Goal: Task Accomplishment & Management: Manage account settings

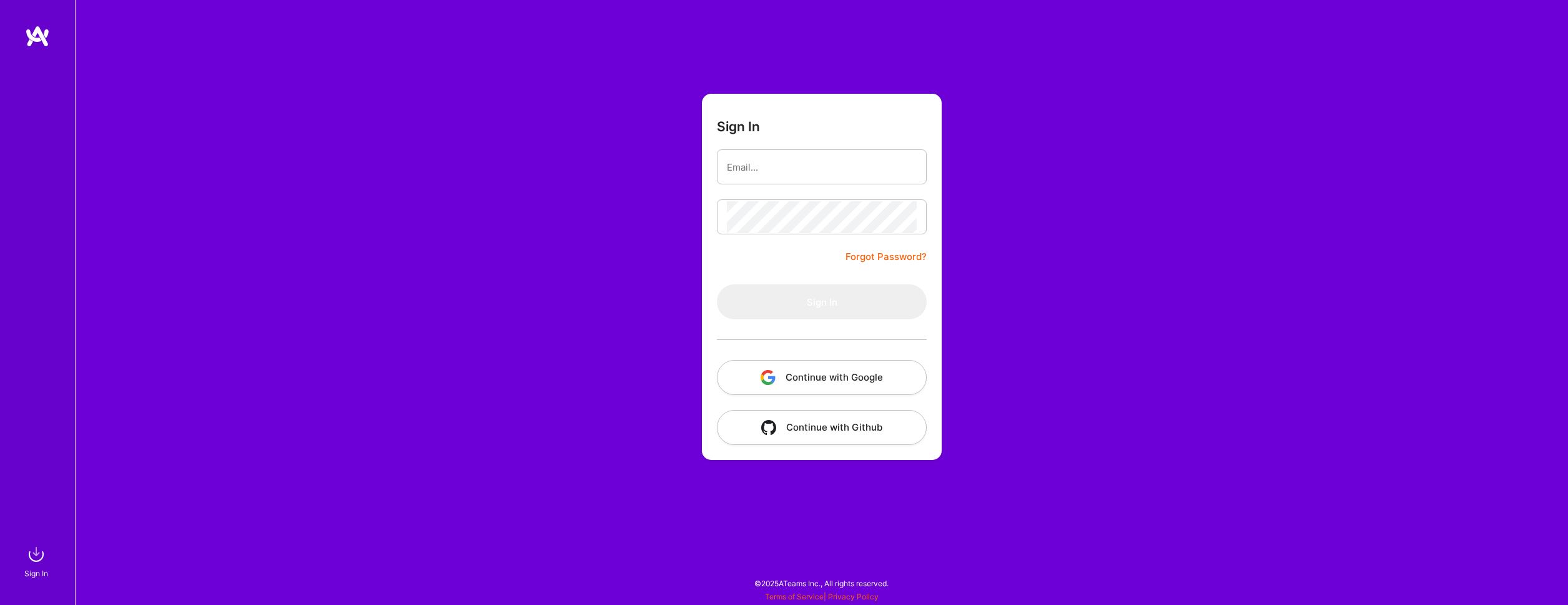
click at [798, 374] on button "Continue with Google" at bounding box center [821, 377] width 210 height 35
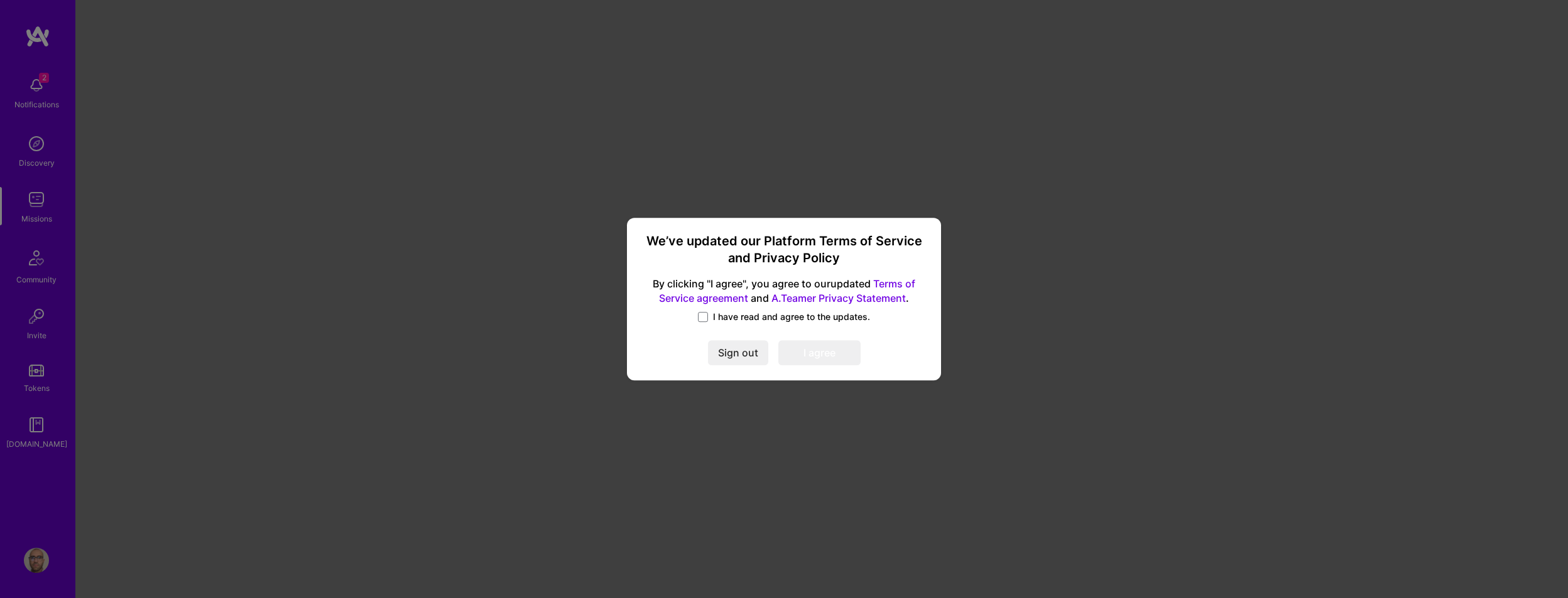
click at [708, 318] on label "I have read and agree to the updates." at bounding box center [783, 317] width 172 height 12
click at [0, 0] on input "I have read and agree to the updates." at bounding box center [0, 0] width 0 height 0
click at [838, 355] on button "I agree" at bounding box center [820, 353] width 82 height 25
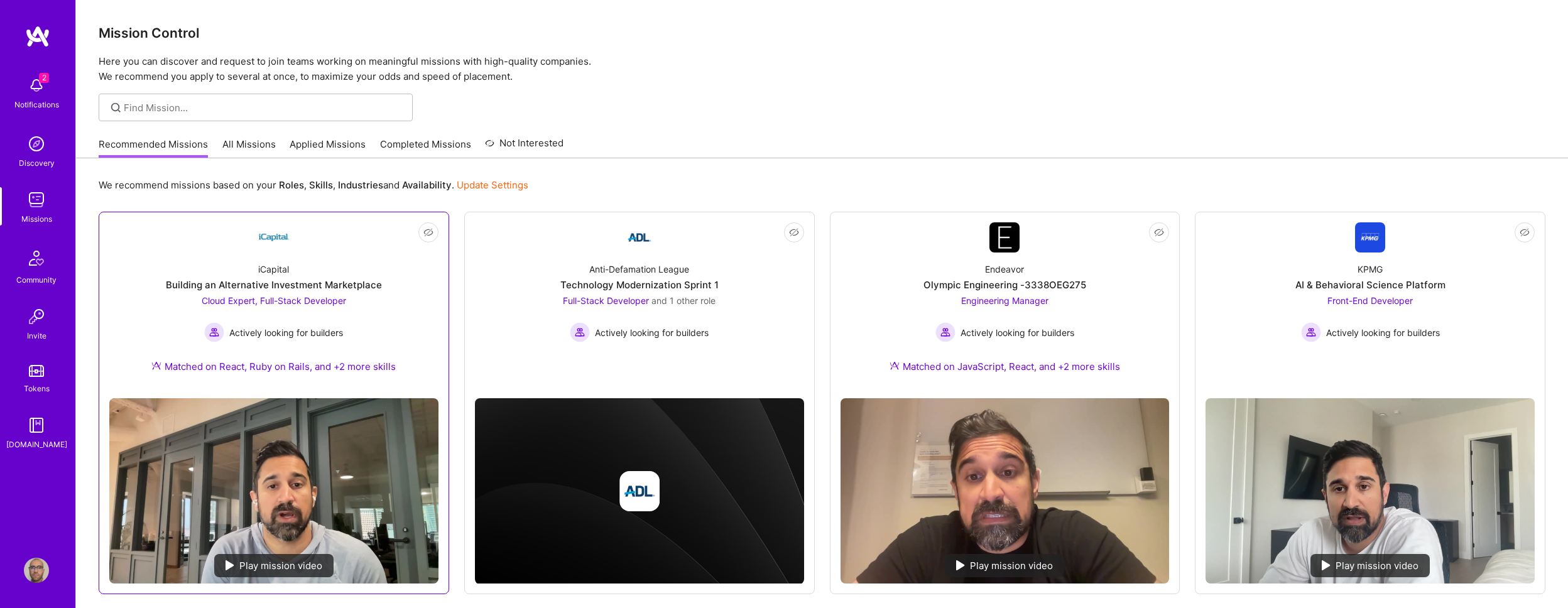
click at [282, 235] on img at bounding box center [274, 237] width 30 height 30
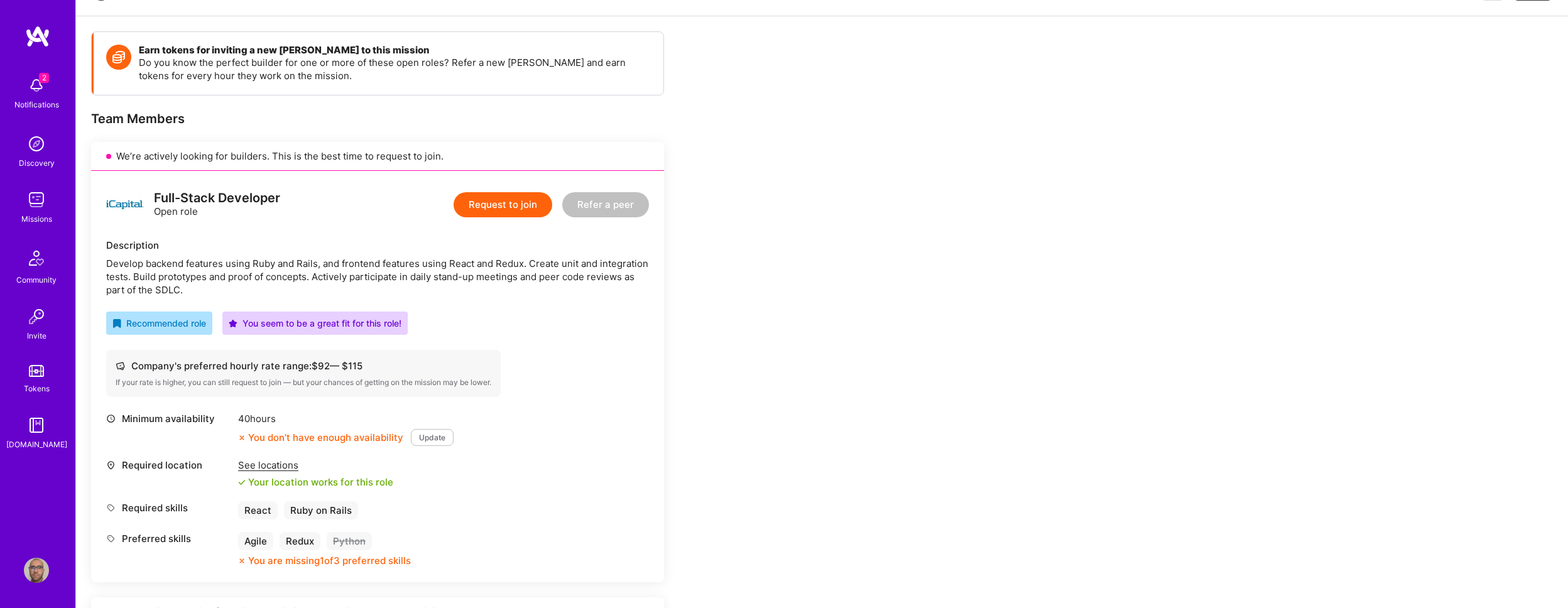
scroll to position [280, 0]
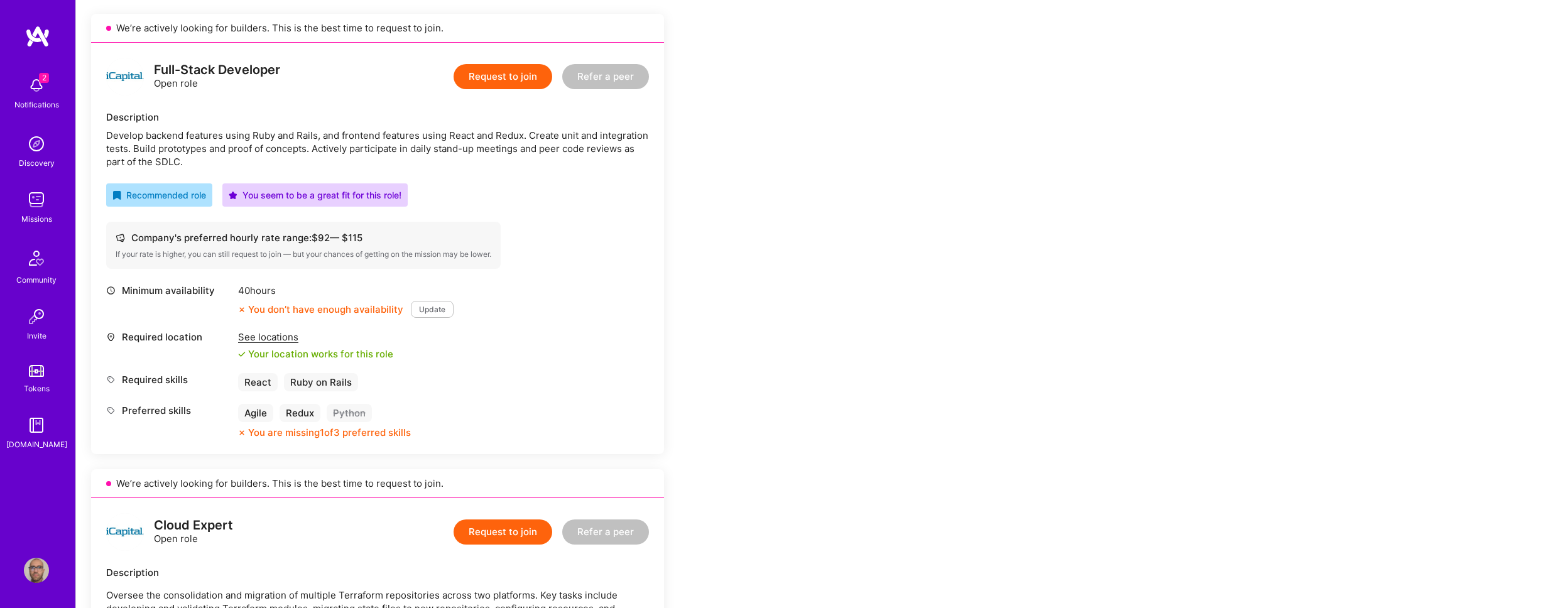
click at [213, 241] on div "Company's preferred hourly rate range: $ 92 — $ 115" at bounding box center [303, 237] width 375 height 13
click at [334, 241] on div "Company's preferred hourly rate range: $ 92 — $ 115" at bounding box center [303, 237] width 375 height 13
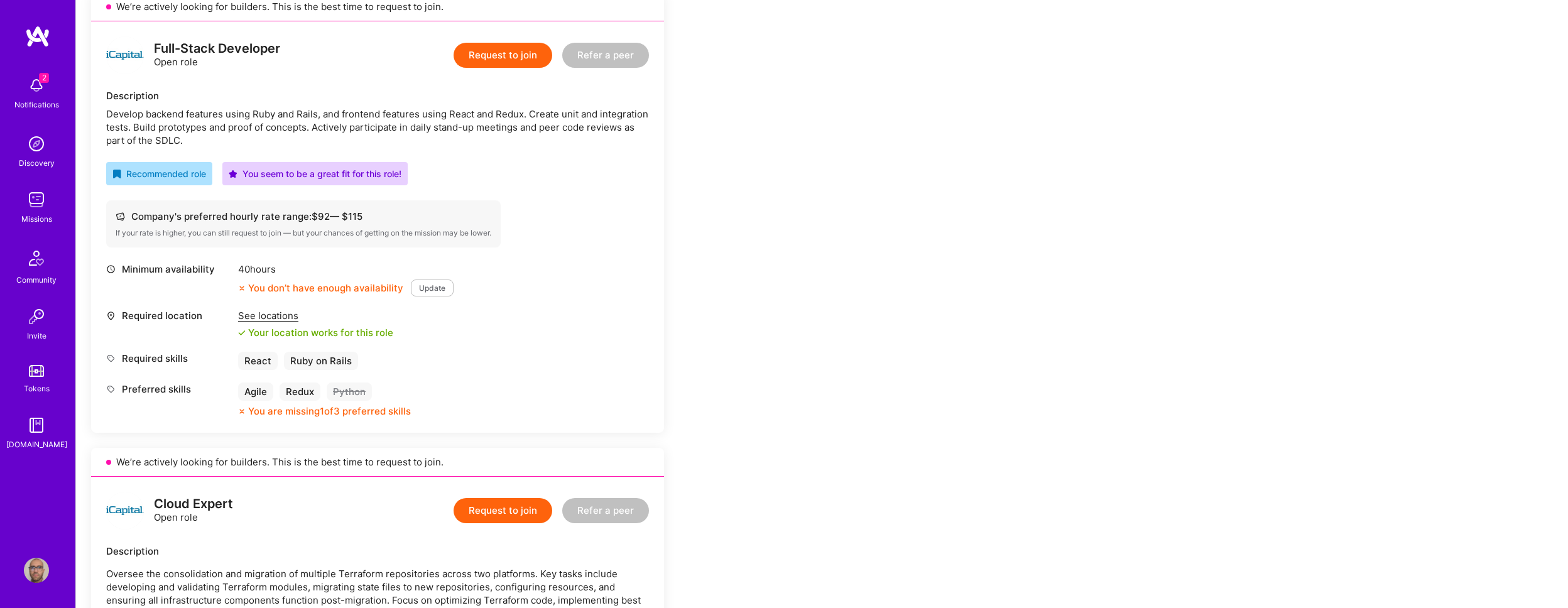
drag, startPoint x: 245, startPoint y: 267, endPoint x: 298, endPoint y: 276, distance: 53.8
click at [292, 275] on div "40 hours" at bounding box center [346, 268] width 216 height 13
click at [312, 286] on div "You don’t have enough availability" at bounding box center [320, 287] width 165 height 13
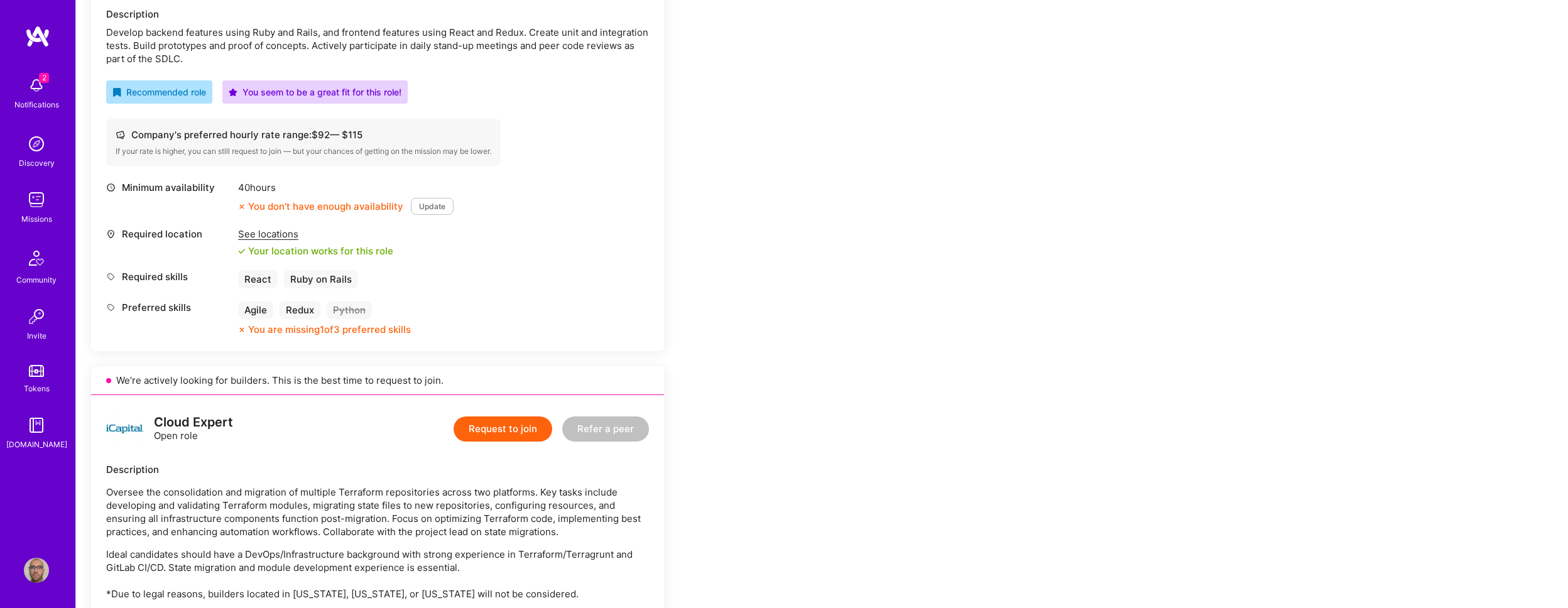
scroll to position [101, 0]
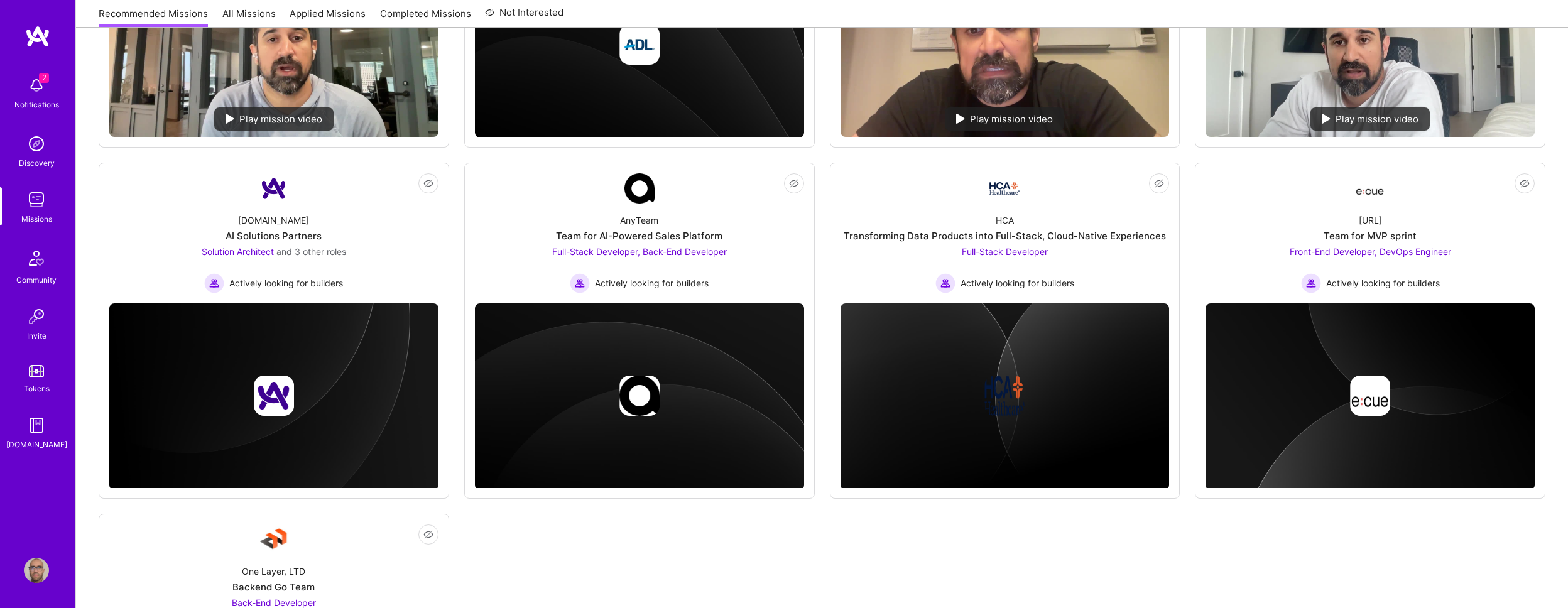
scroll to position [172, 0]
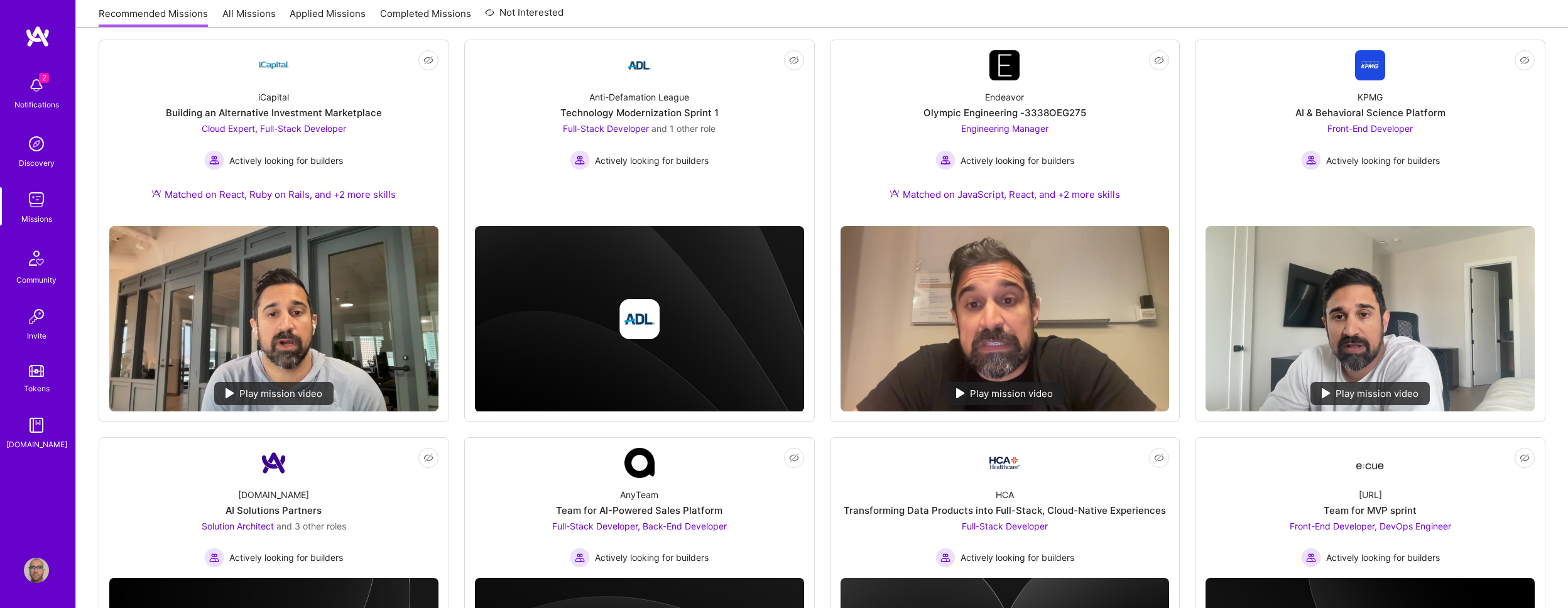
click at [41, 322] on img at bounding box center [37, 316] width 25 height 25
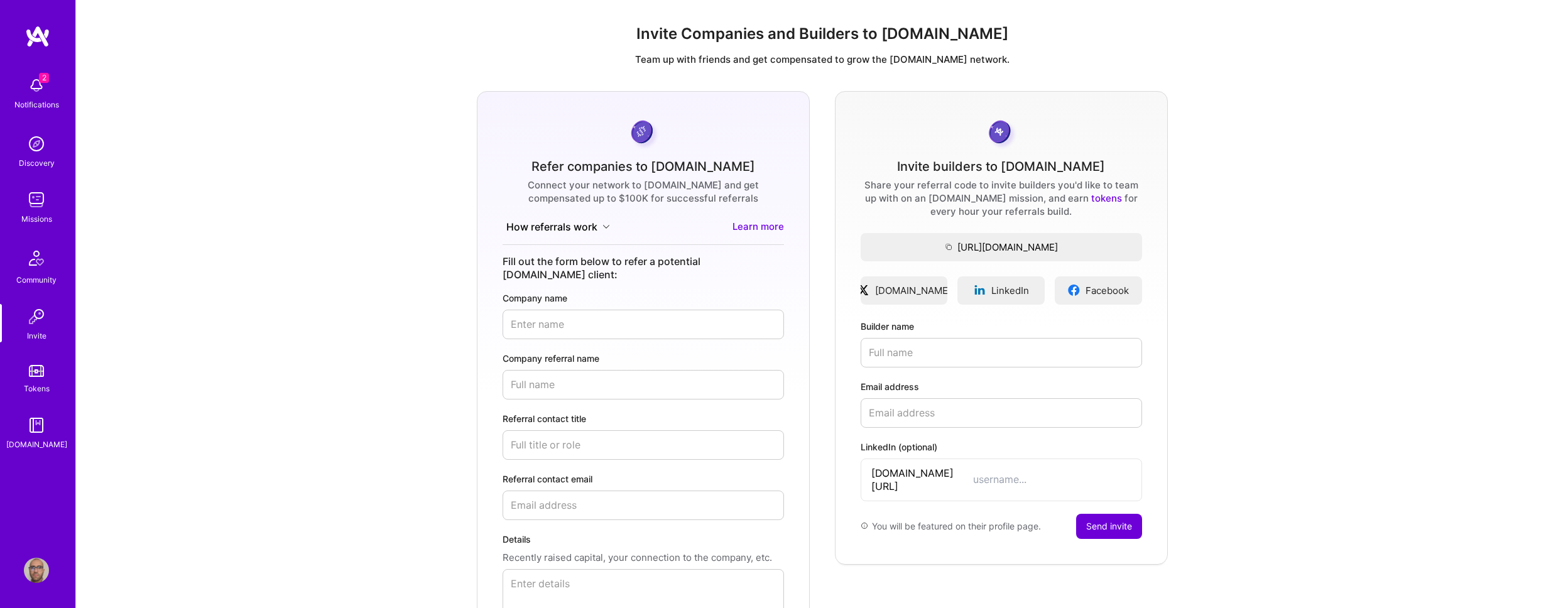
scroll to position [140, 0]
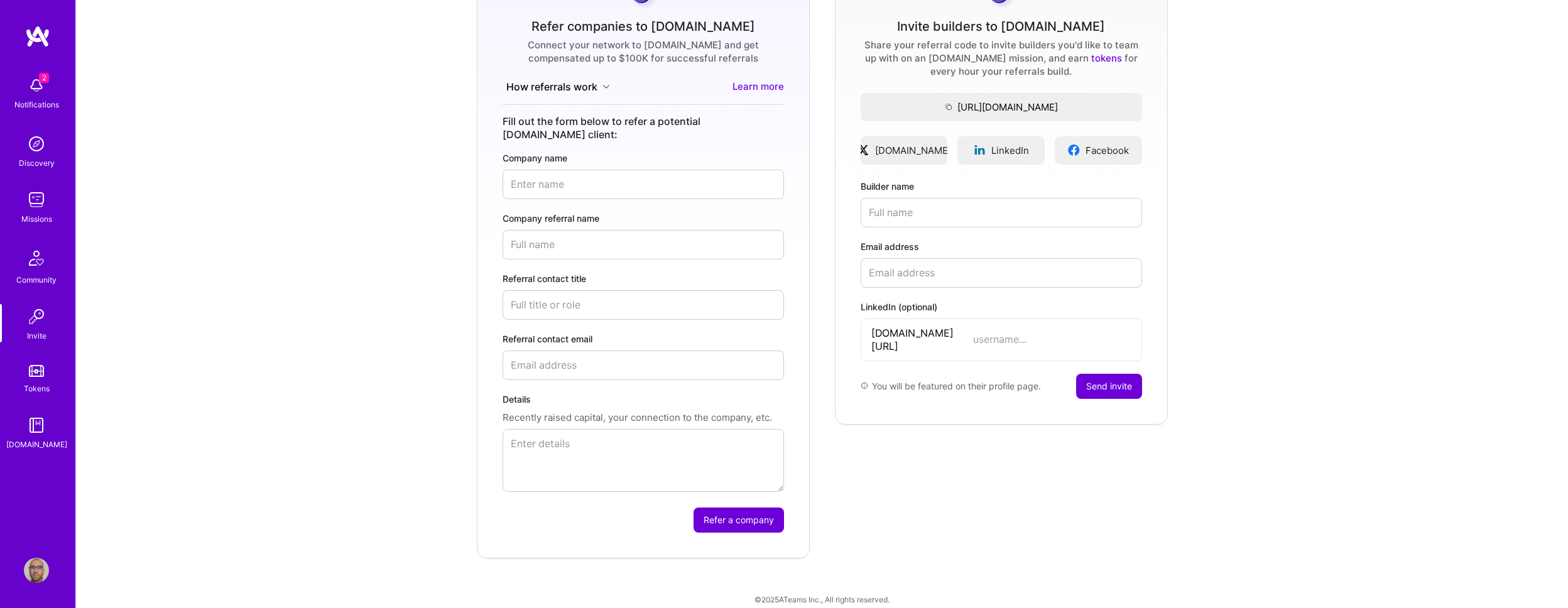
click at [29, 196] on img at bounding box center [37, 200] width 25 height 25
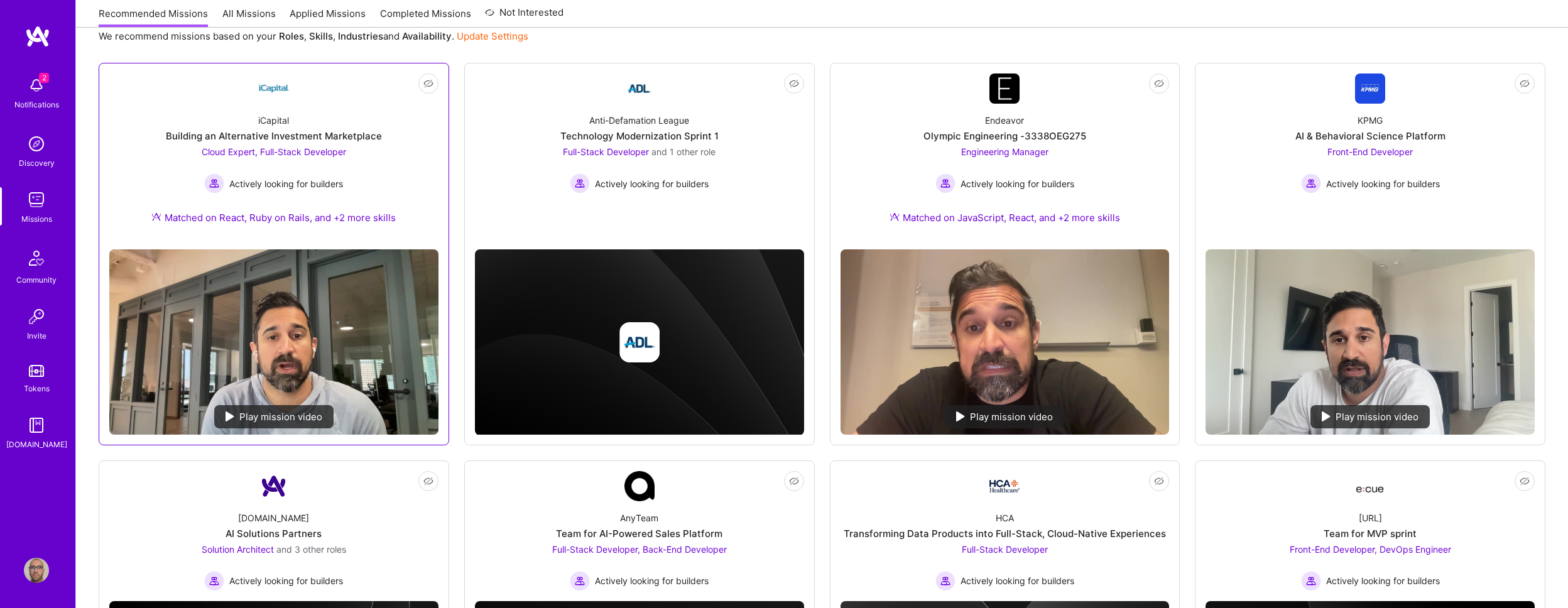
click at [379, 236] on div "Not Interested iCapital Building an Alternative Investment Marketplace Cloud Ex…" at bounding box center [274, 253] width 351 height 382
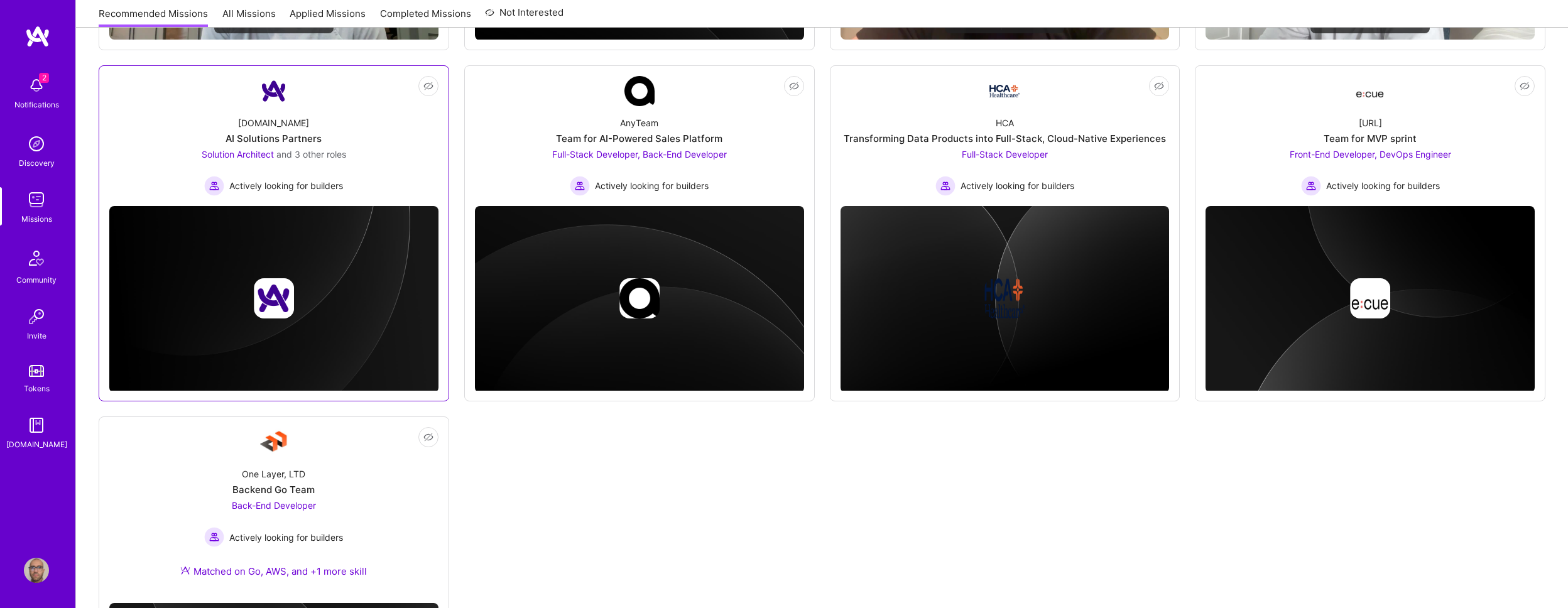
scroll to position [765, 0]
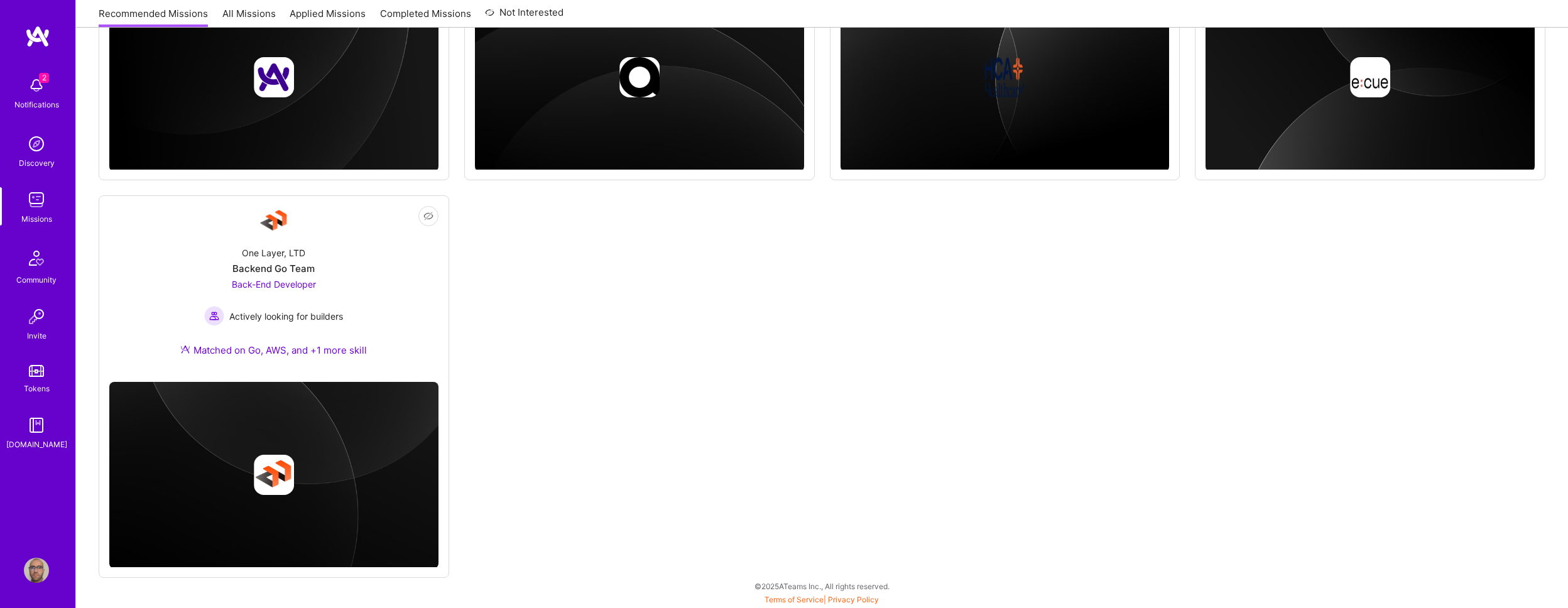
click at [33, 263] on img at bounding box center [37, 259] width 30 height 30
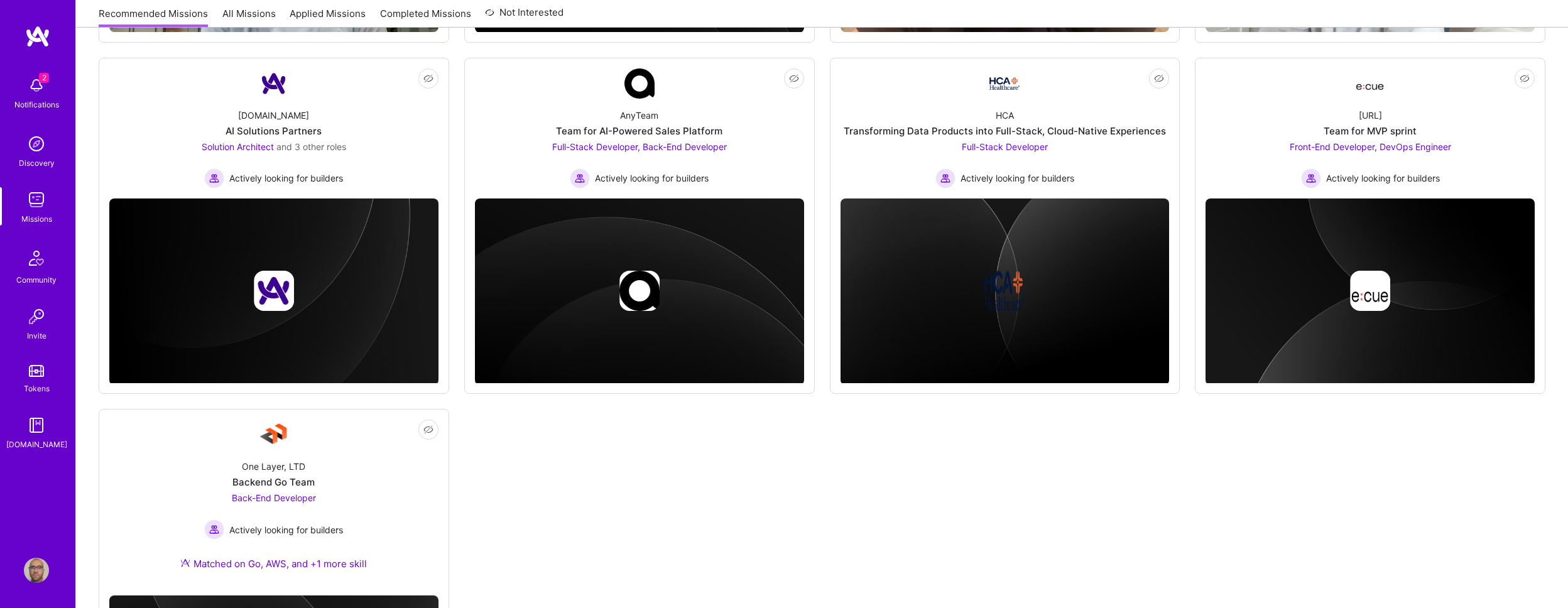
scroll to position [744, 0]
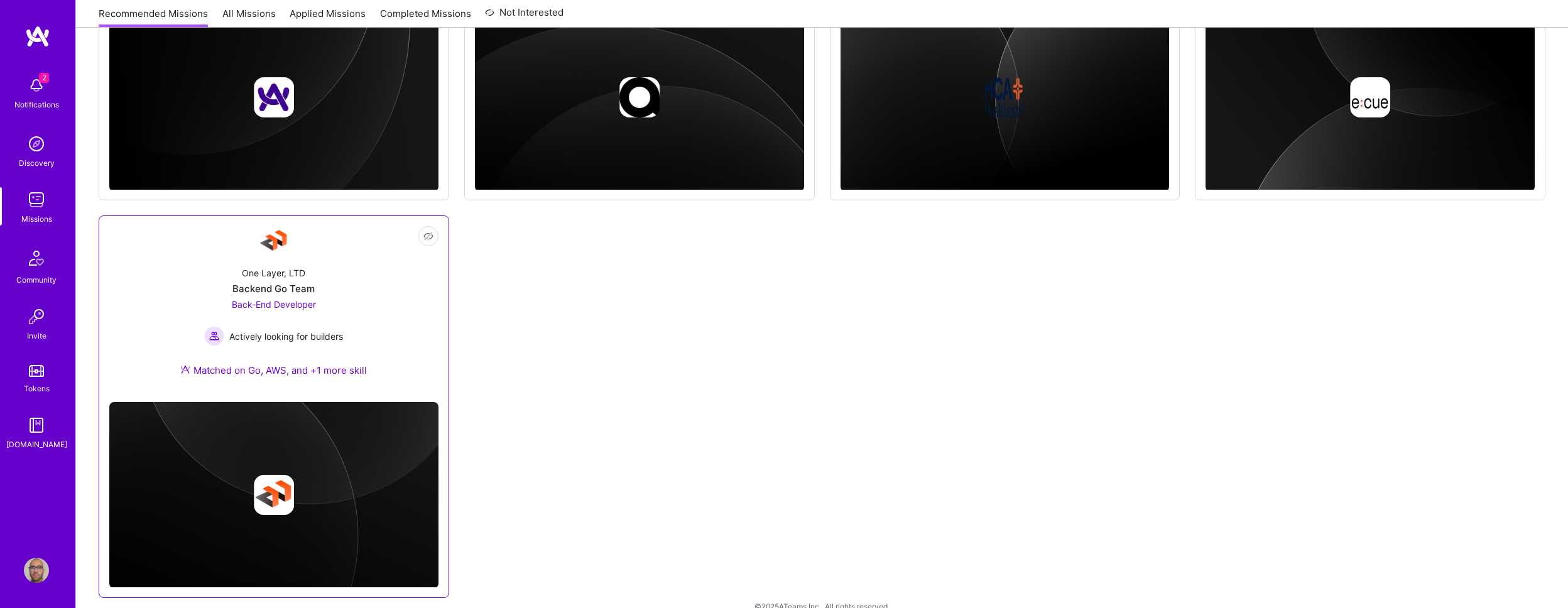
click at [392, 325] on div "One Layer, LTD Backend Go Team Back-End Developer Actively looking for builders…" at bounding box center [274, 324] width 329 height 136
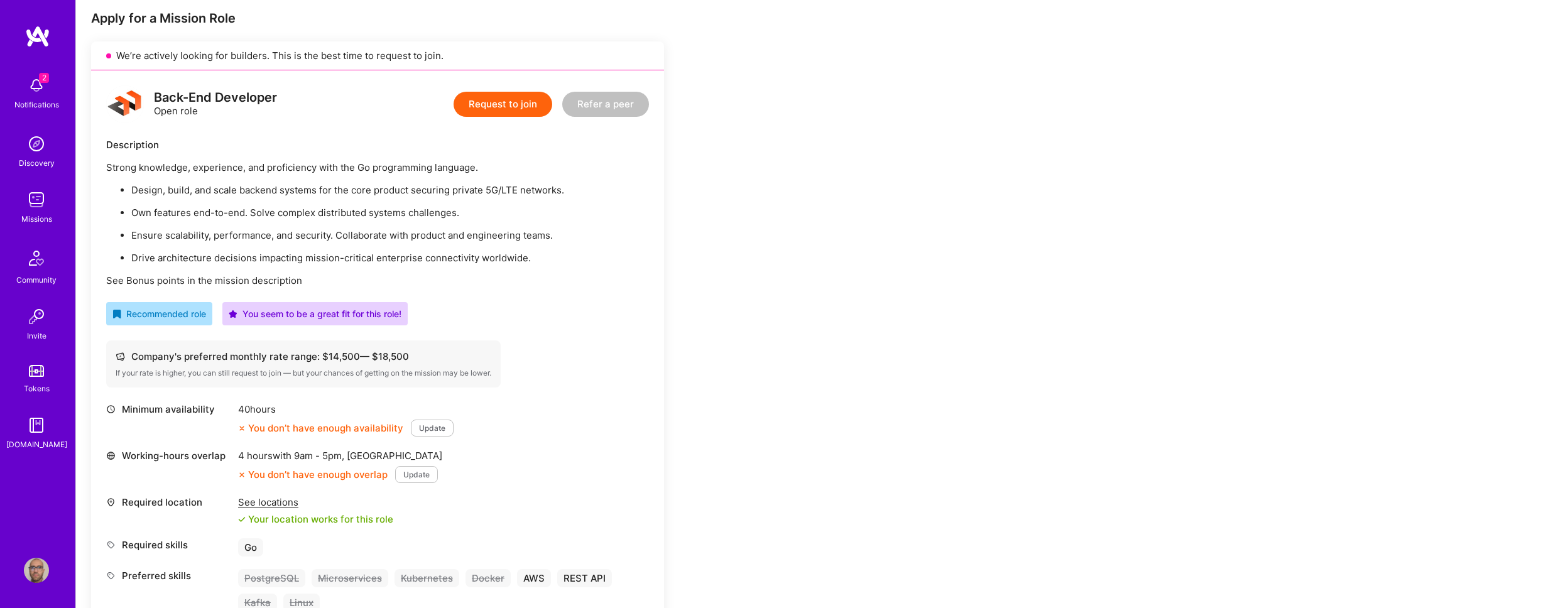
scroll to position [381, 0]
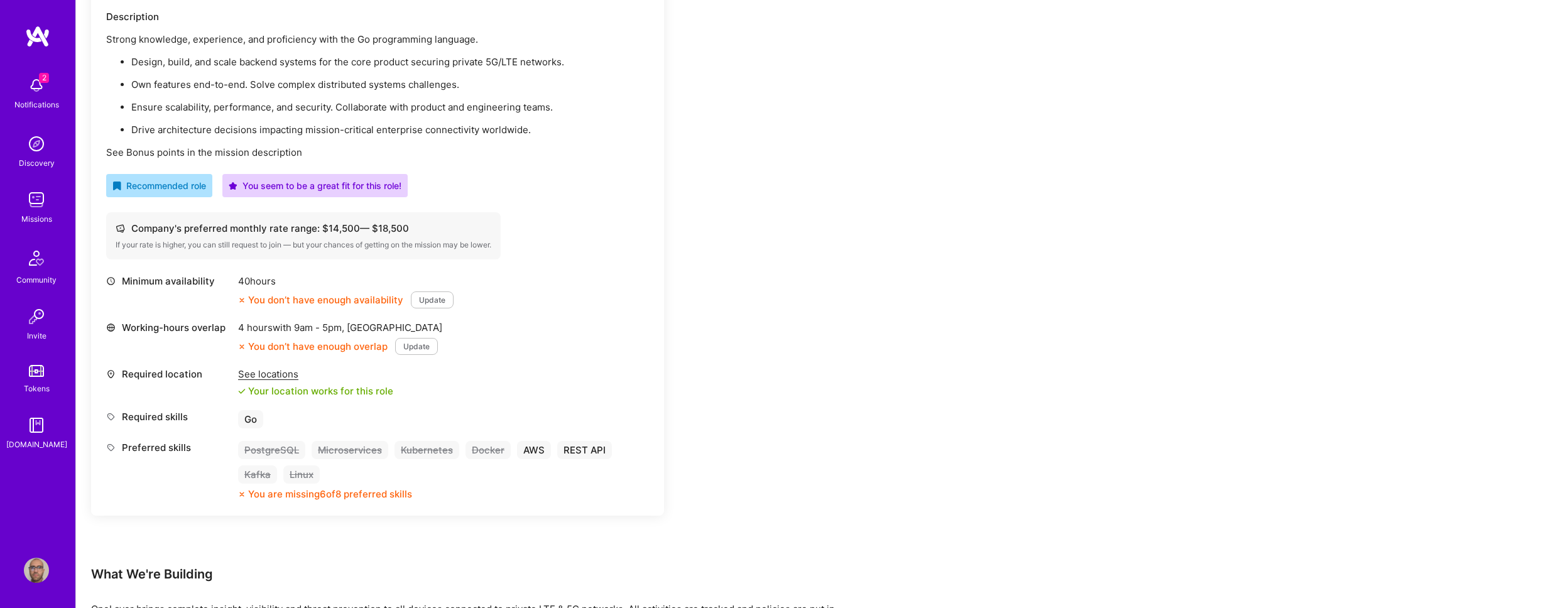
click at [252, 283] on div "40 hours" at bounding box center [346, 281] width 216 height 13
click at [306, 296] on div "You don’t have enough availability" at bounding box center [320, 300] width 165 height 13
click at [327, 227] on div "Company's preferred monthly rate range: $ 14,500 — $ 18,500" at bounding box center [303, 228] width 375 height 13
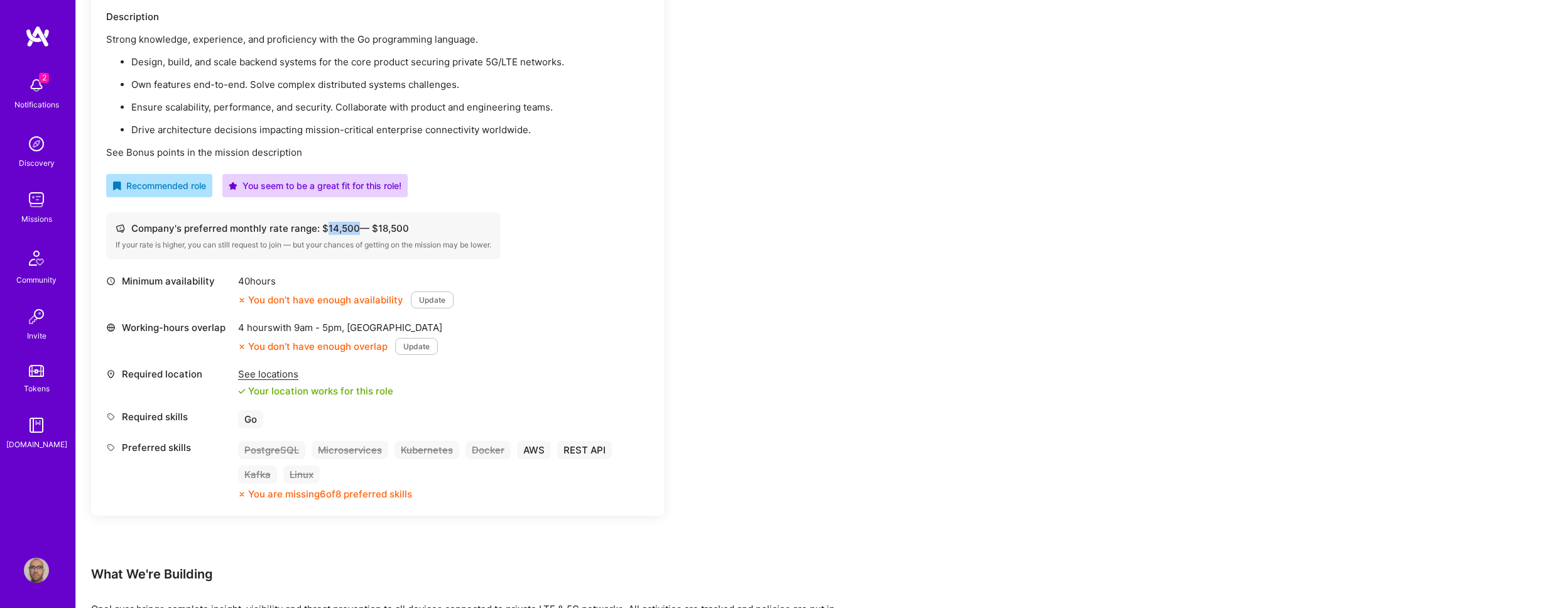
click at [327, 227] on div "Company's preferred monthly rate range: $ 14,500 — $ 18,500" at bounding box center [303, 228] width 375 height 13
click at [412, 232] on div "Company's preferred monthly rate range: $ 14,500 — $ 18,500" at bounding box center [303, 228] width 375 height 13
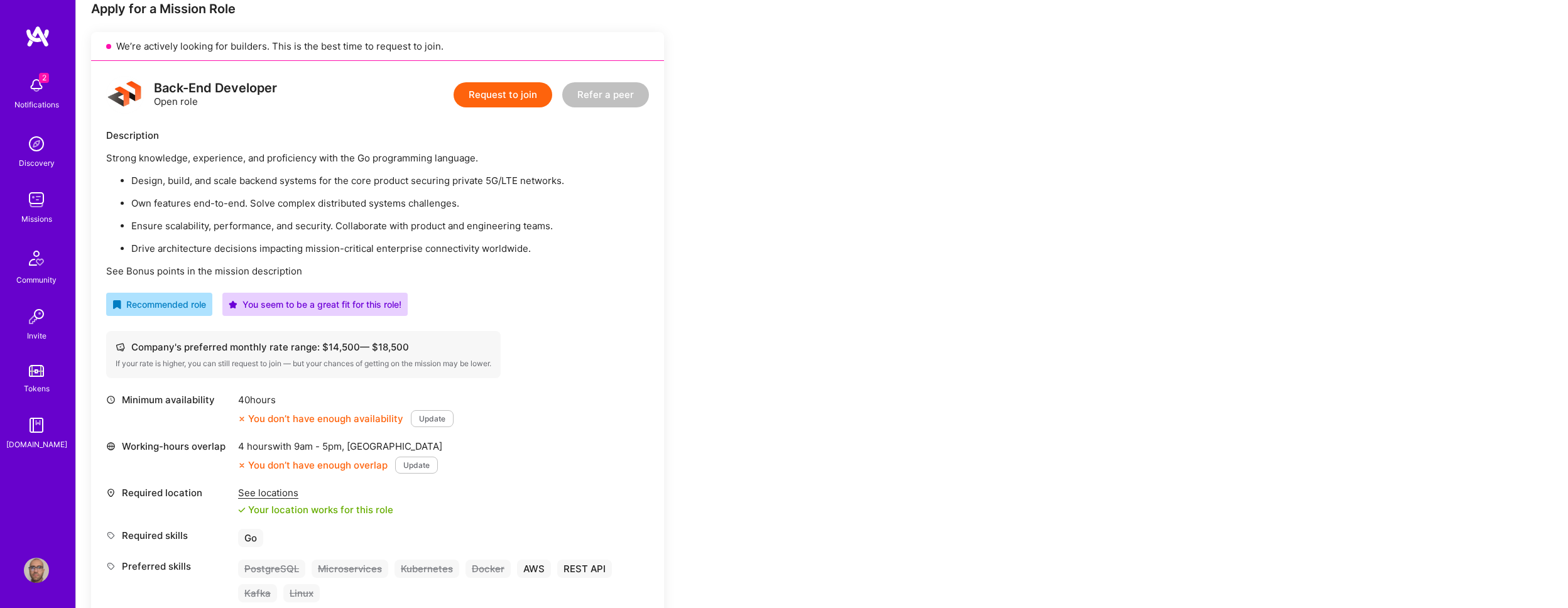
scroll to position [0, 0]
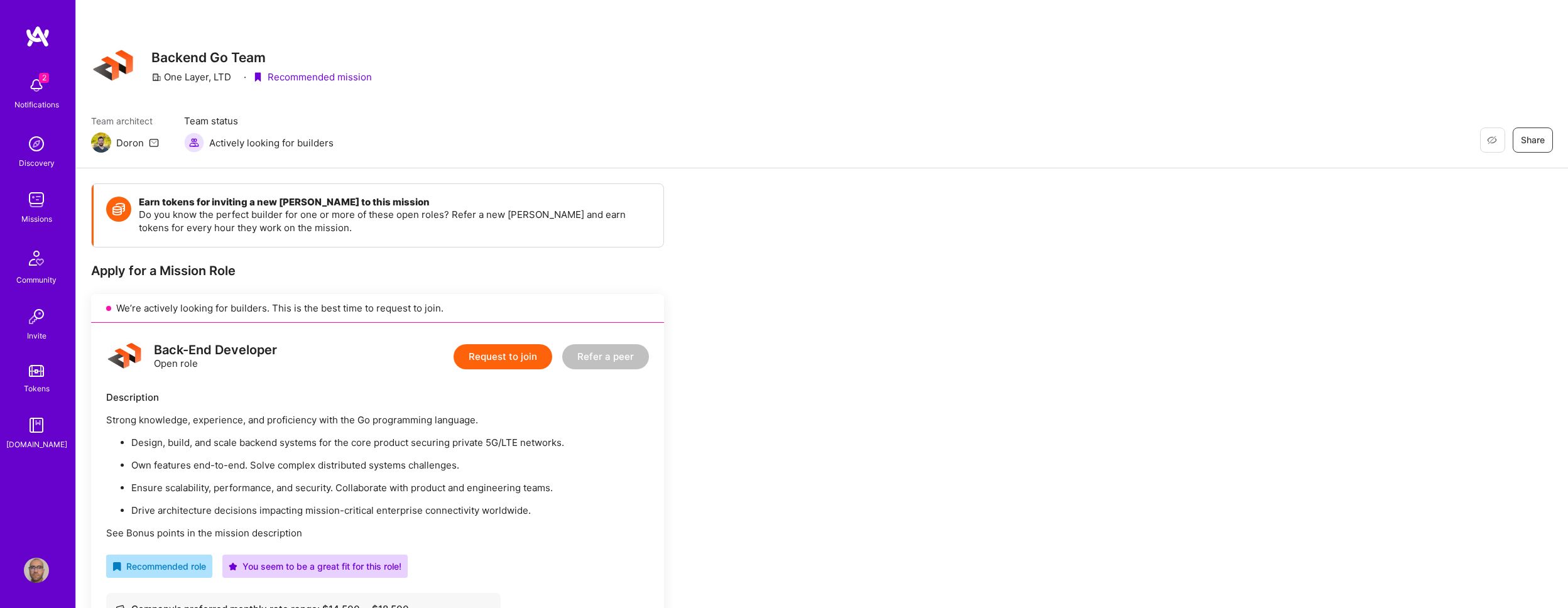
click at [25, 193] on img at bounding box center [37, 200] width 25 height 25
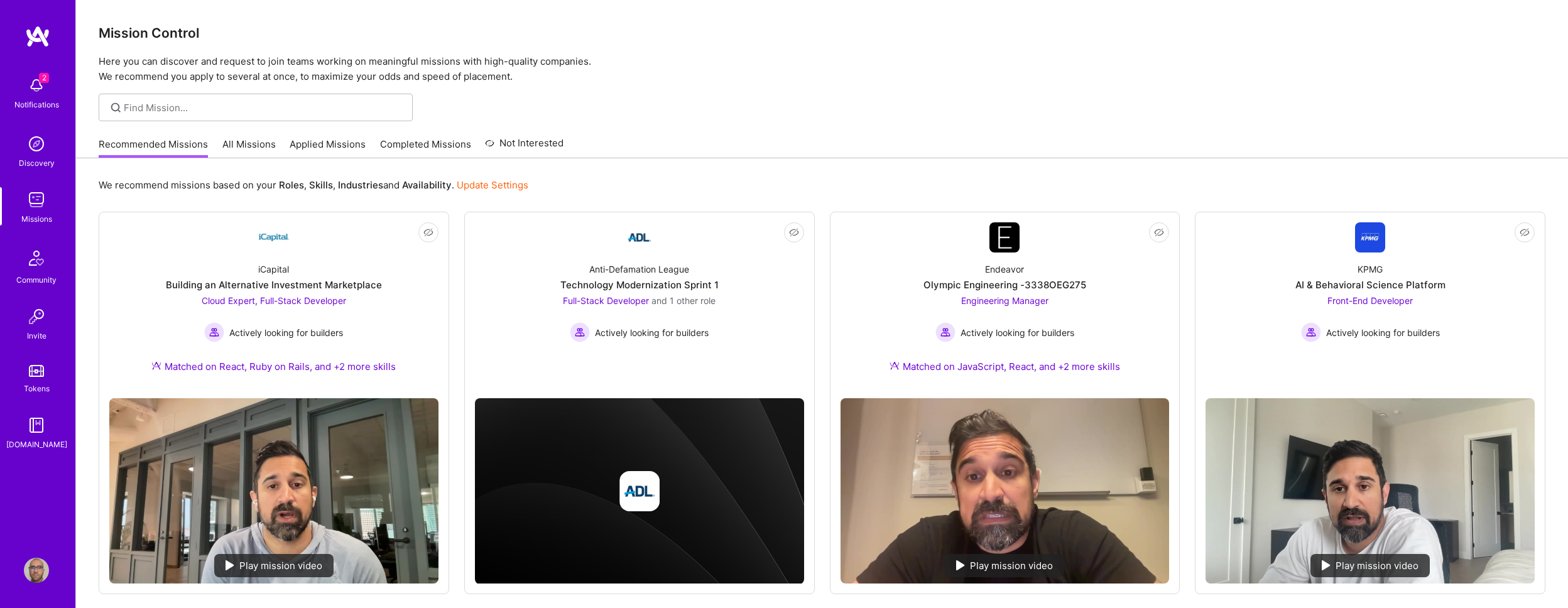
click at [41, 316] on img at bounding box center [37, 316] width 25 height 25
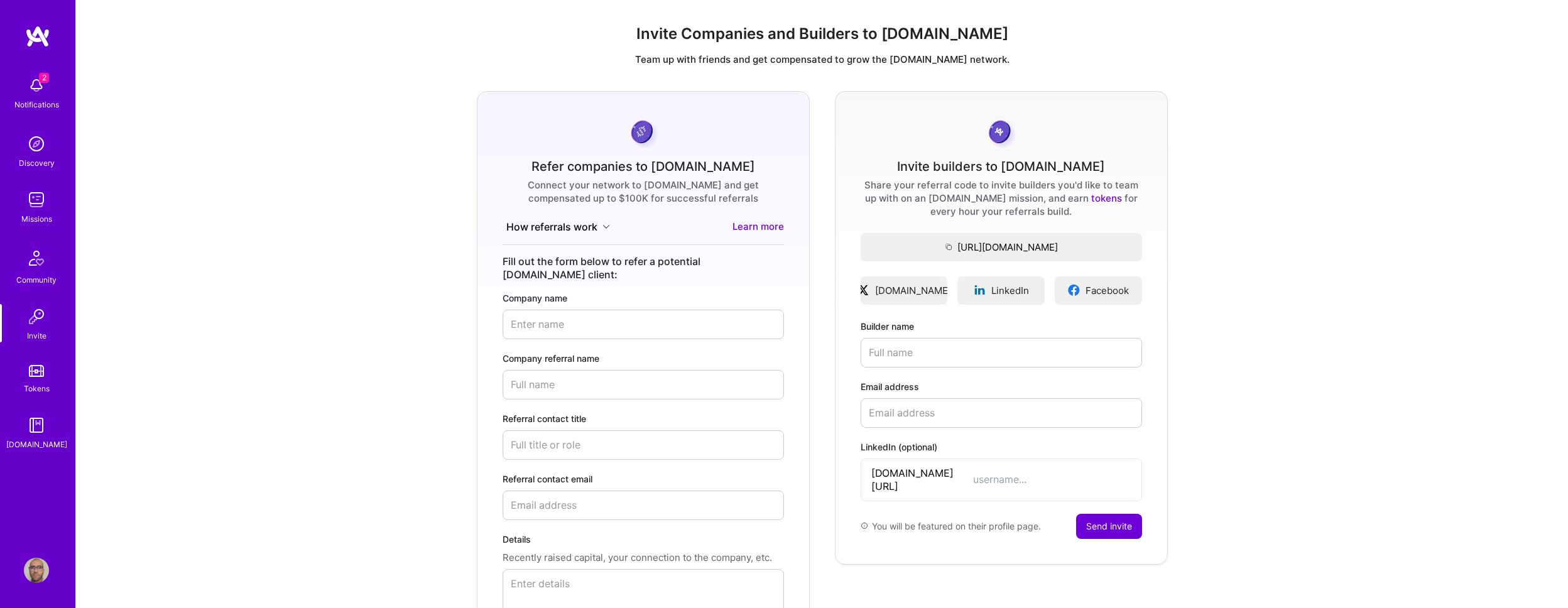
scroll to position [39, 0]
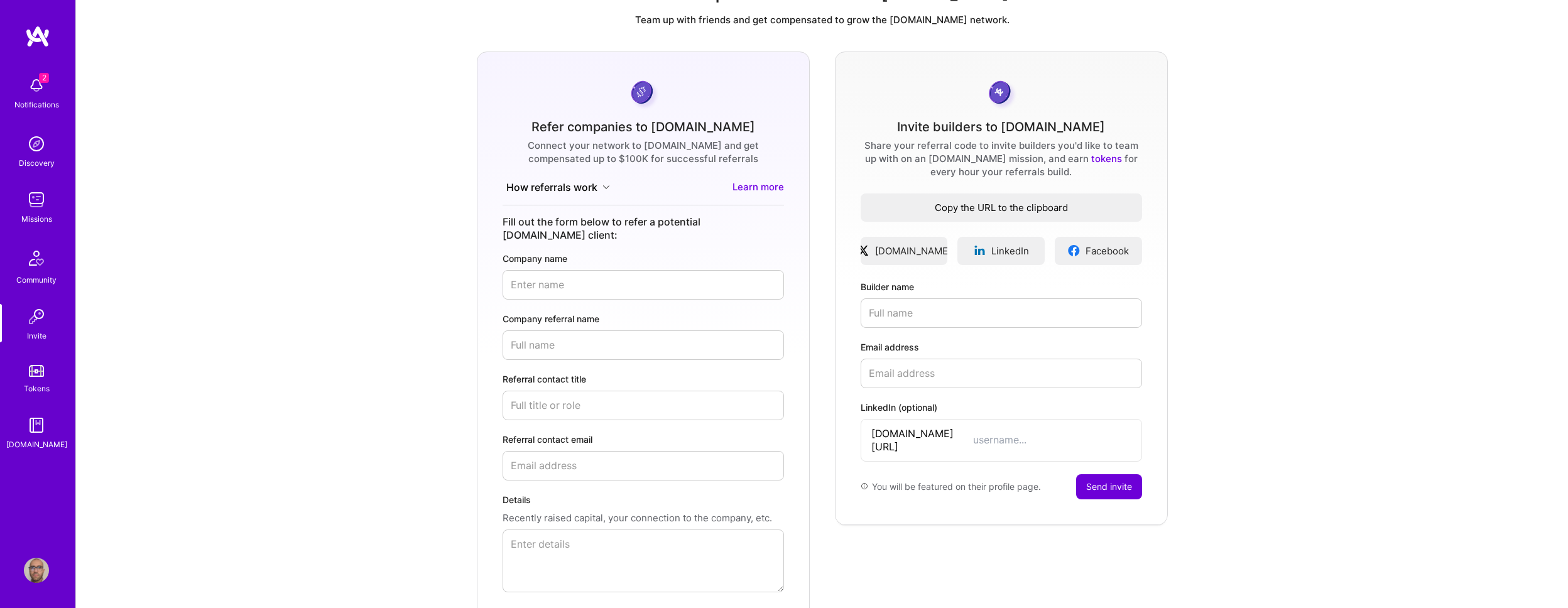
click at [1042, 207] on span "Copy the URL to the clipboard" at bounding box center [1001, 207] width 281 height 13
click at [1187, 331] on div "Refer companies to [DOMAIN_NAME] Connect your network to [DOMAIN_NAME] and get …" at bounding box center [821, 355] width 1472 height 607
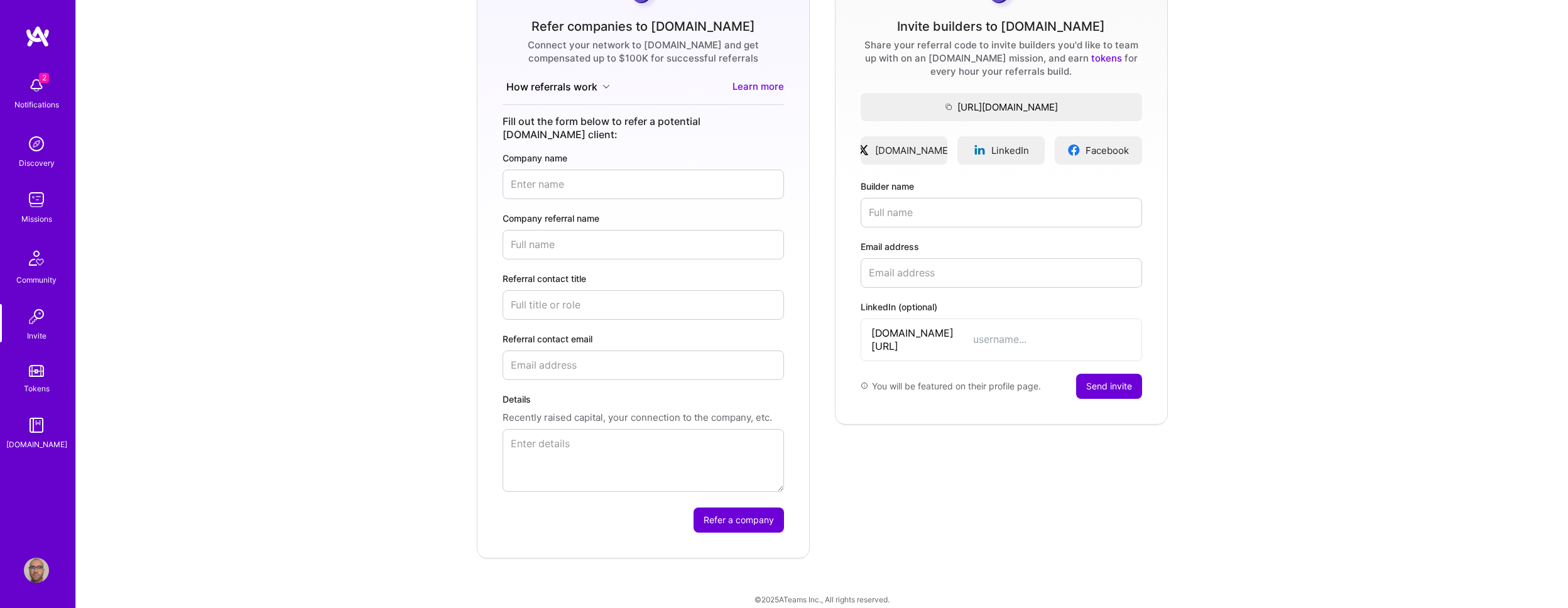
scroll to position [19, 0]
